Goal: Register for event/course

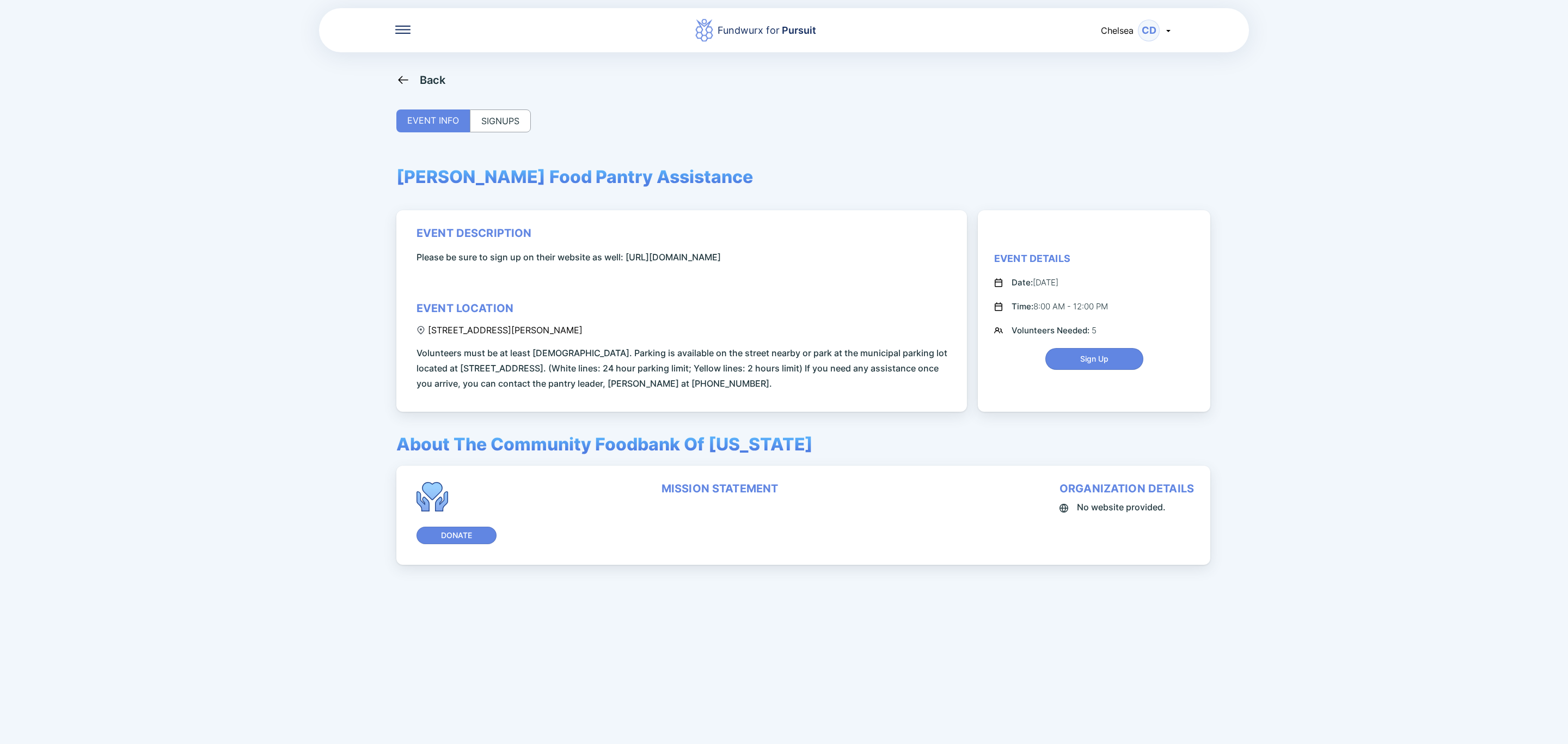
click at [430, 82] on div "Back" at bounding box center [433, 80] width 26 height 13
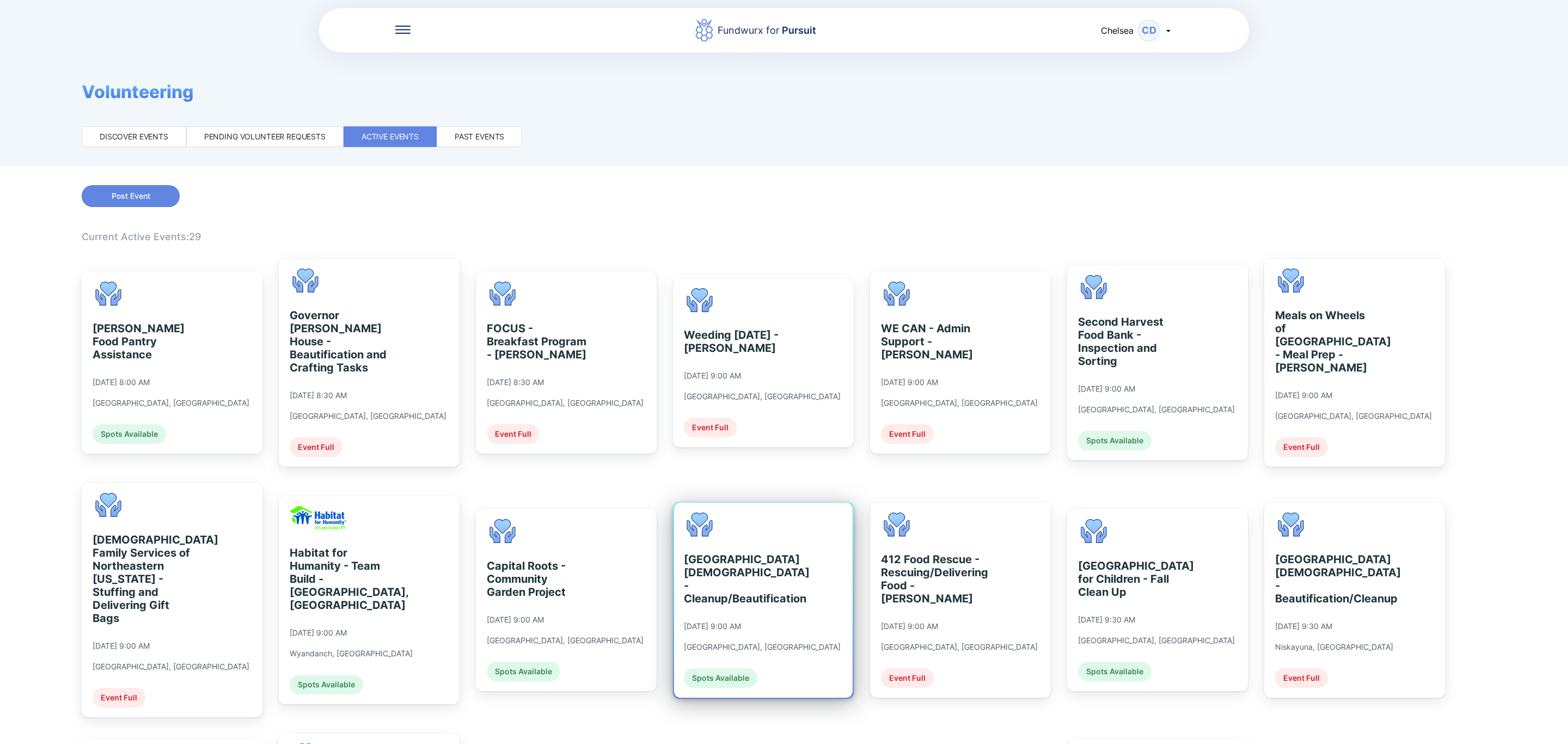
click at [770, 564] on div "[GEOGRAPHIC_DATA][DEMOGRAPHIC_DATA] - Cleanup/Beautification" at bounding box center [733, 579] width 100 height 52
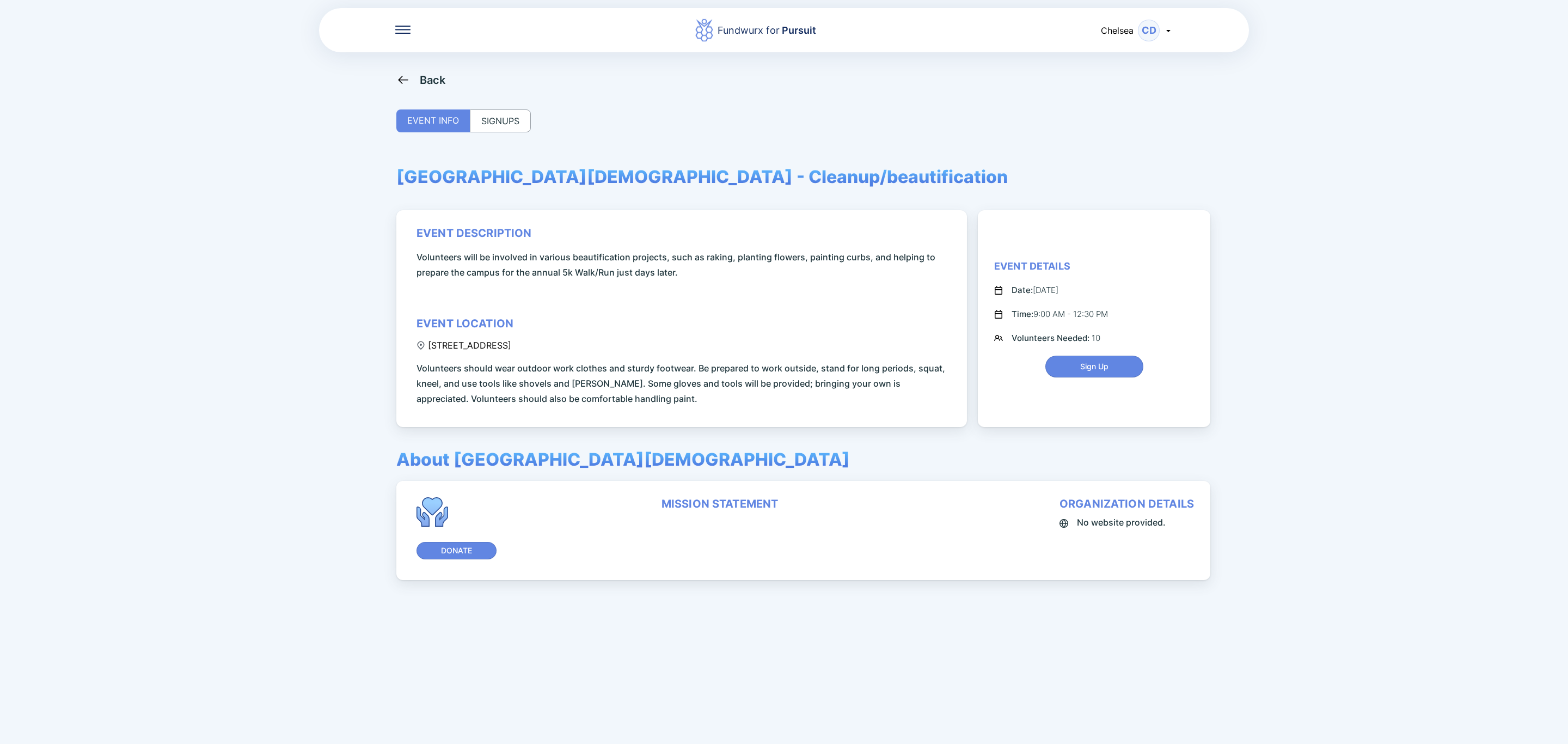
click at [531, 129] on div "Back EVENT INFO SIGNUPS Albany Jewish Community Center - Cleanup/beautification…" at bounding box center [784, 445] width 775 height 744
click at [514, 124] on div "SIGNUPS" at bounding box center [500, 121] width 61 height 23
click at [508, 116] on div "SIGNUPS" at bounding box center [500, 121] width 61 height 23
click at [448, 84] on div "Back" at bounding box center [784, 80] width 775 height 13
click at [436, 84] on div "Back" at bounding box center [433, 80] width 26 height 13
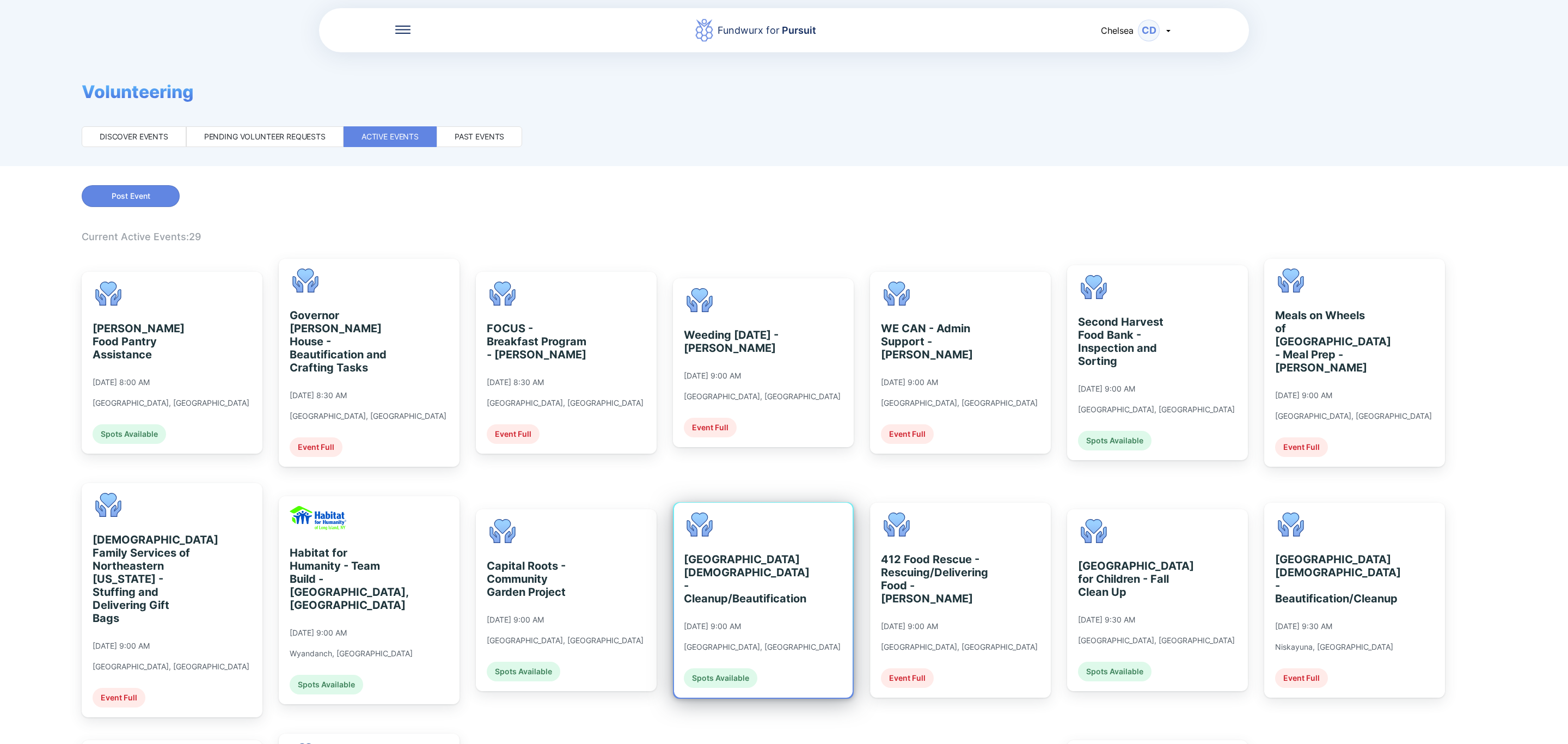
click at [791, 528] on div "[GEOGRAPHIC_DATA][DEMOGRAPHIC_DATA] - Cleanup/Beautification [DATE] 9:00 AM [GE…" at bounding box center [763, 600] width 178 height 195
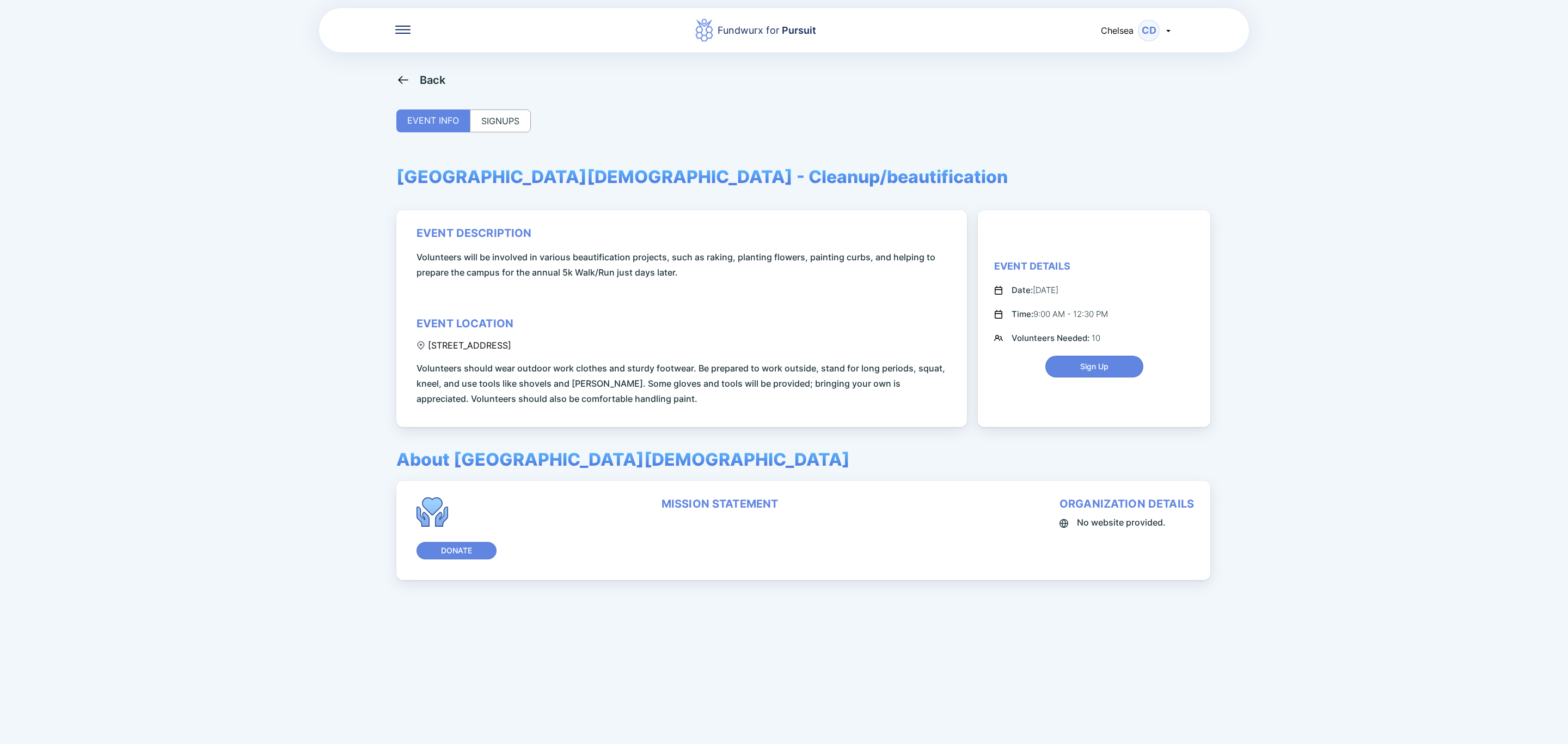
click at [520, 116] on div "SIGNUPS" at bounding box center [500, 121] width 61 height 23
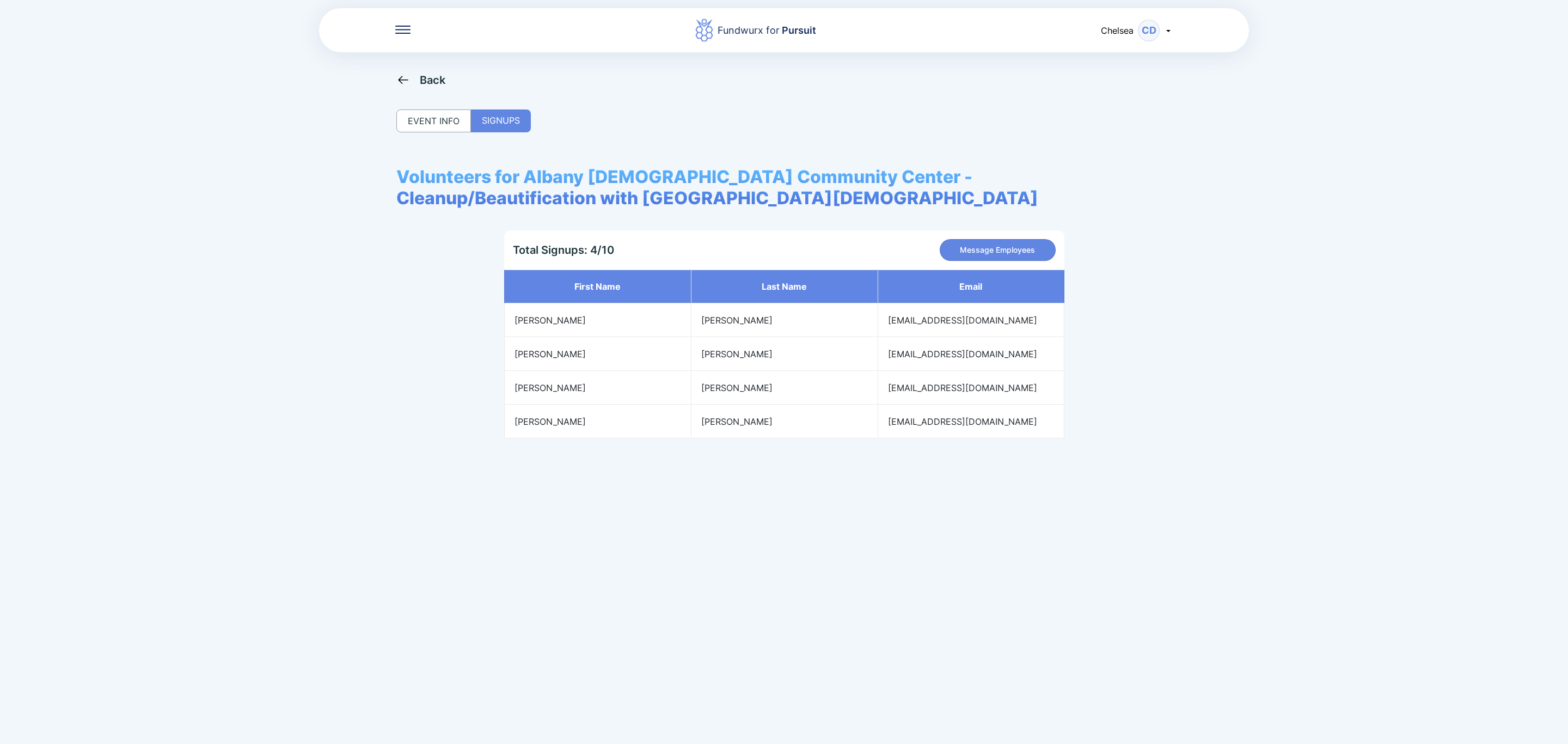
click at [400, 91] on div "Back EVENT INFO SIGNUPS Volunteers for Albany [DEMOGRAPHIC_DATA] Community Cent…" at bounding box center [784, 445] width 775 height 744
click at [416, 79] on div "Back" at bounding box center [421, 80] width 49 height 13
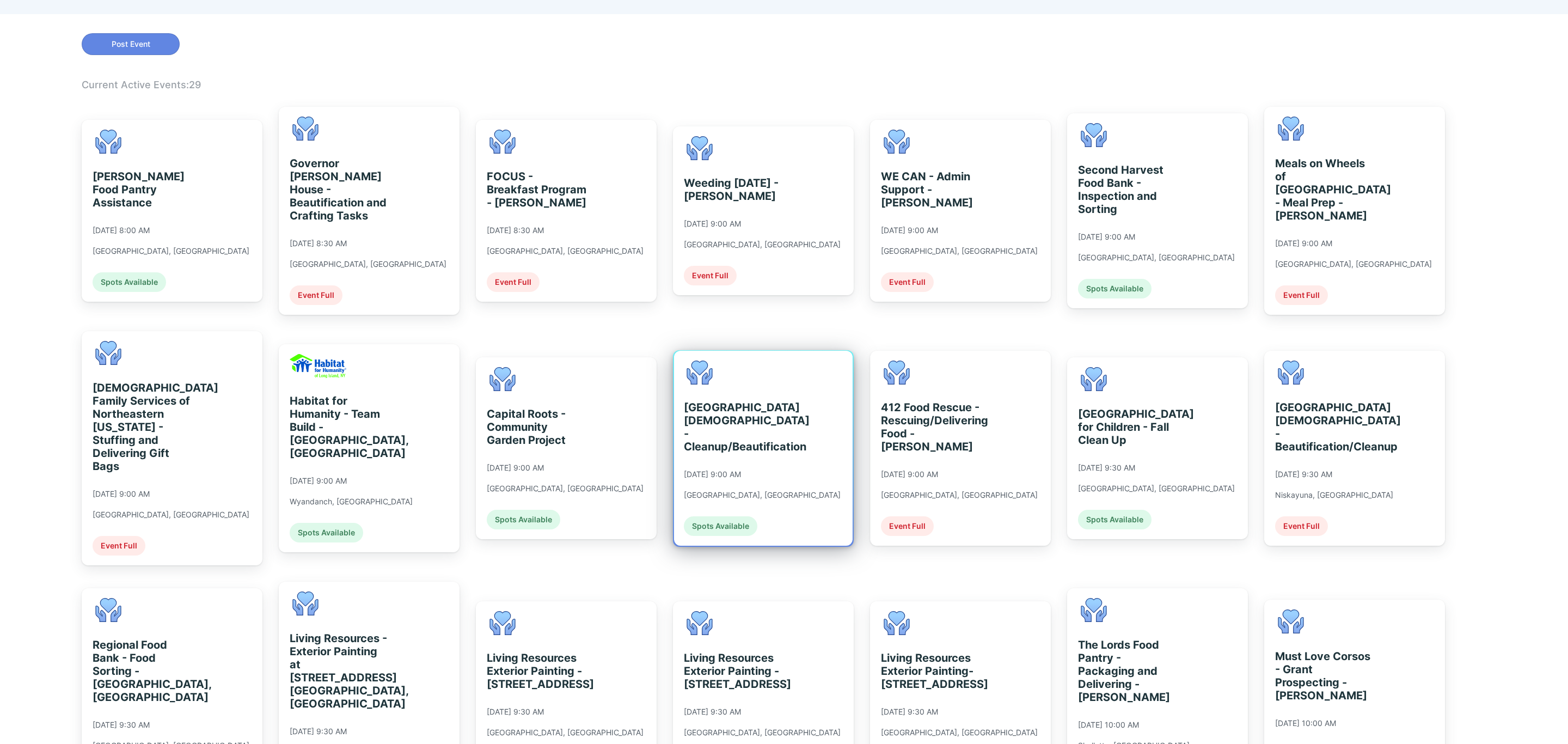
scroll to position [163, 0]
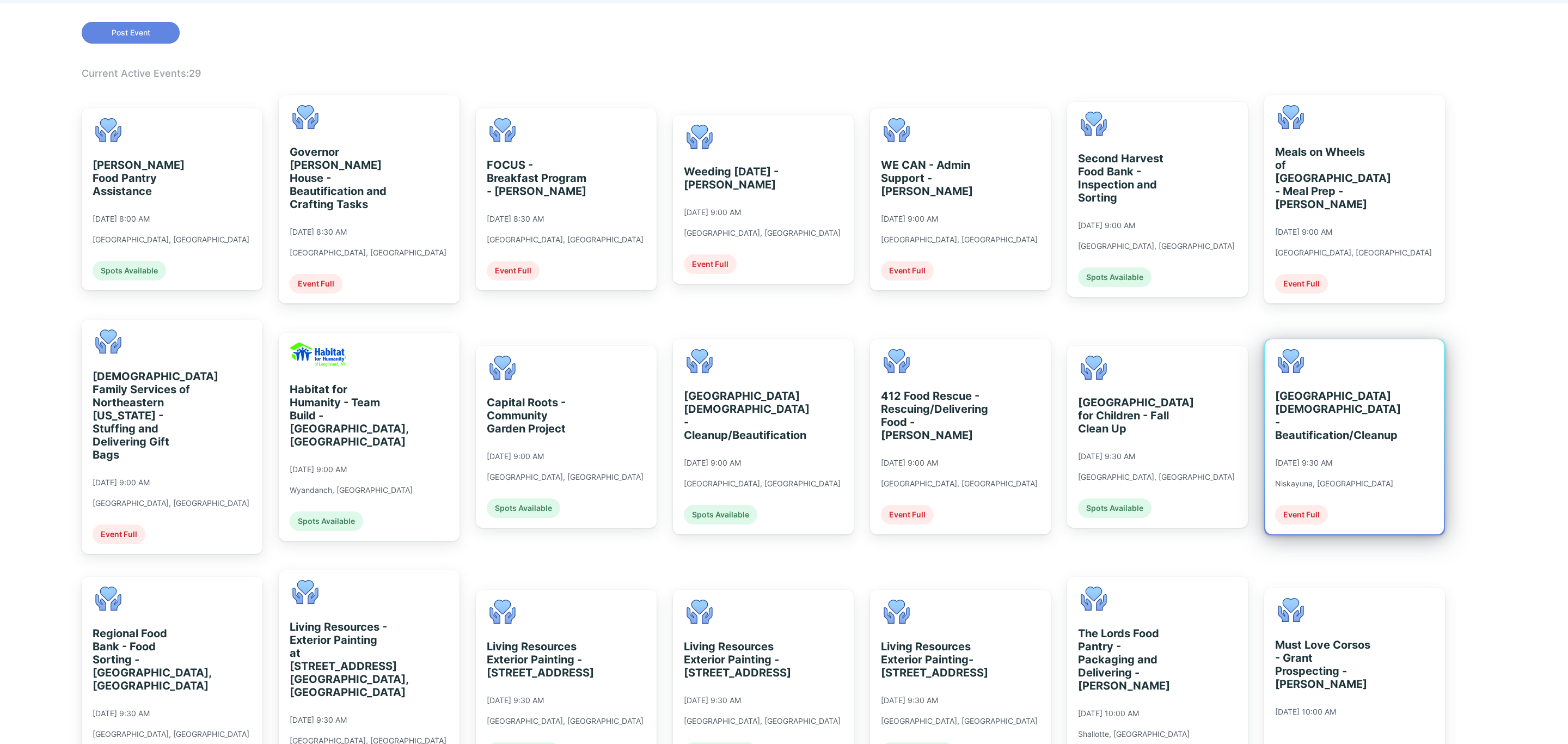
click at [1390, 443] on div "[GEOGRAPHIC_DATA][DEMOGRAPHIC_DATA] - Beautification/Cleanup [DATE] 9:30 AM Nis…" at bounding box center [1354, 437] width 178 height 195
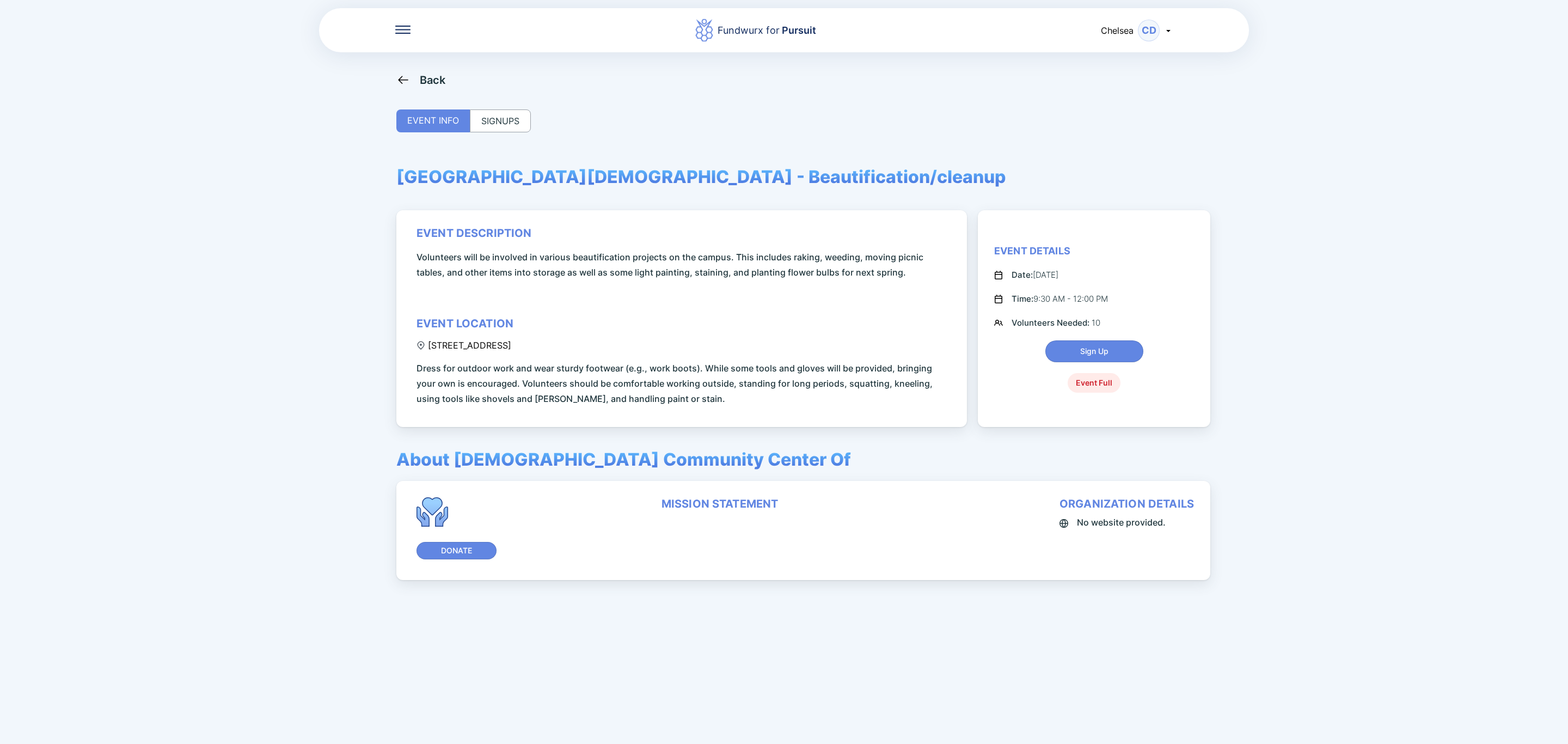
click at [497, 121] on div "SIGNUPS" at bounding box center [500, 121] width 61 height 23
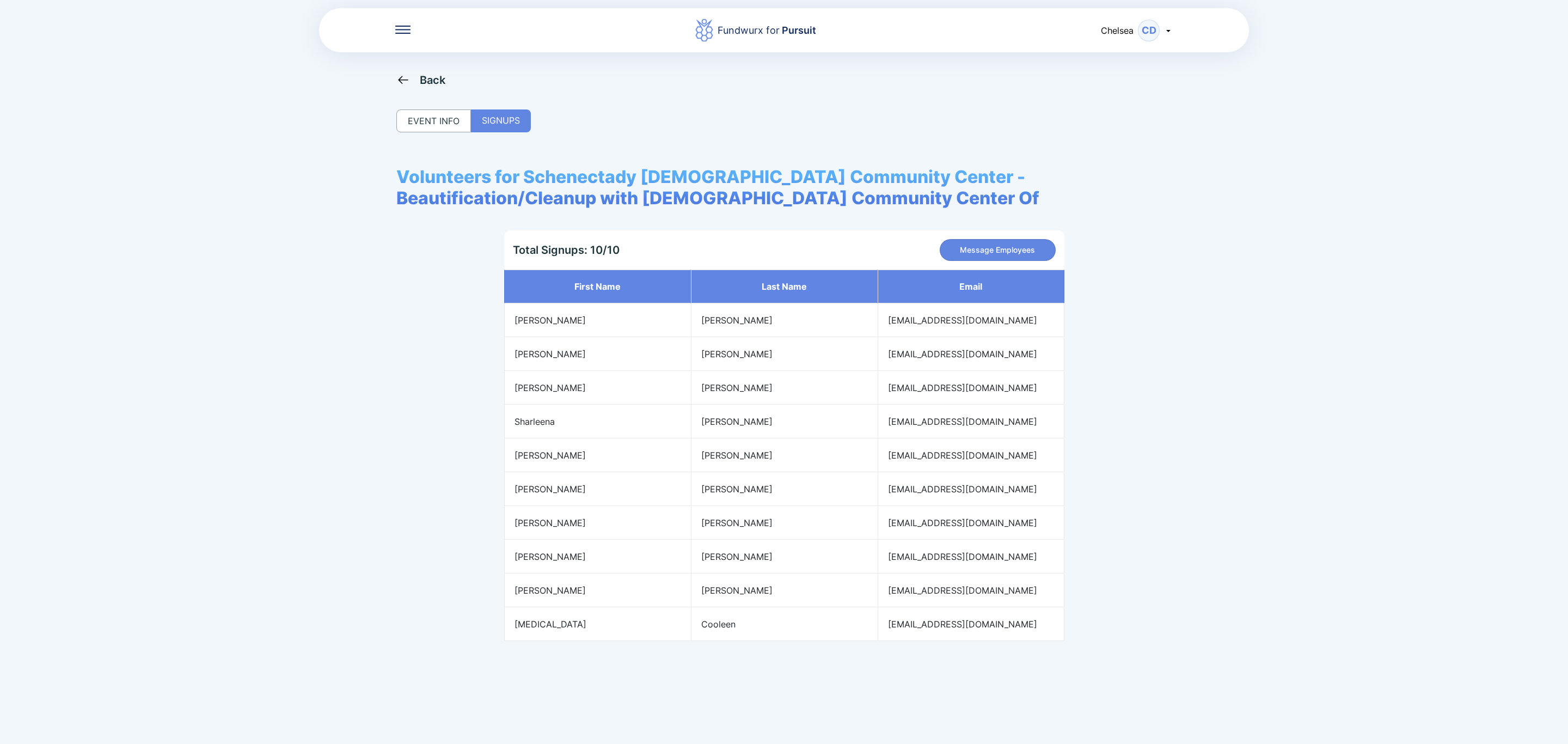
click at [430, 77] on div "Back" at bounding box center [433, 80] width 26 height 13
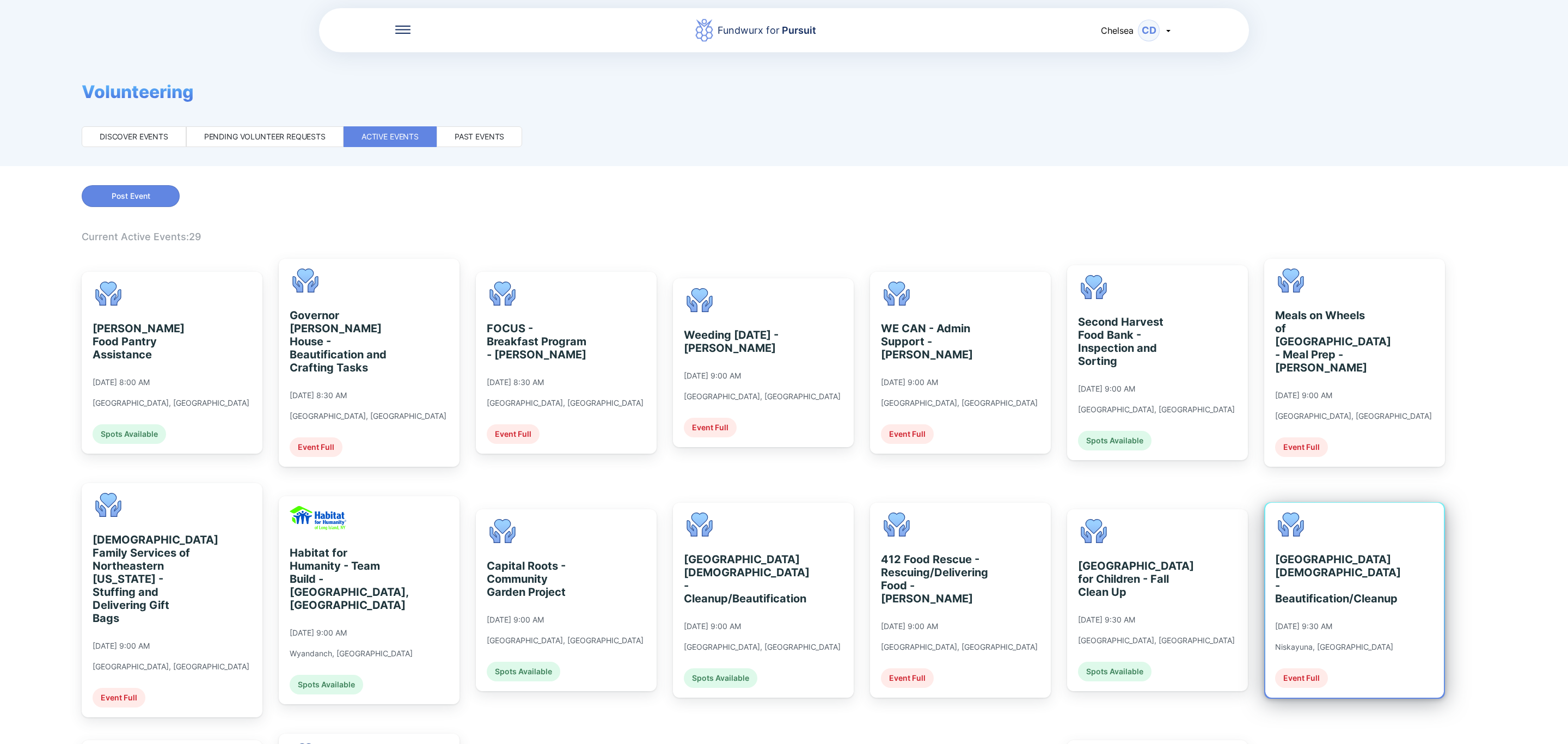
click at [1345, 581] on div "[GEOGRAPHIC_DATA][DEMOGRAPHIC_DATA] - Beautification/Cleanup" at bounding box center [1325, 579] width 100 height 52
